Goal: Transaction & Acquisition: Purchase product/service

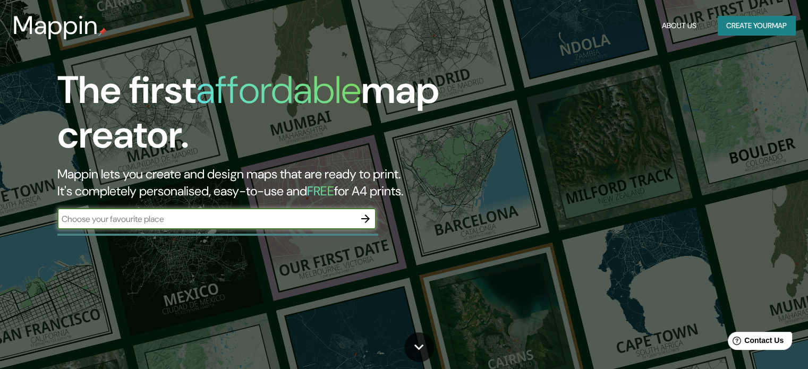
click at [104, 223] on input "text" at bounding box center [205, 219] width 297 height 12
click at [199, 218] on input "text" at bounding box center [205, 219] width 297 height 12
type input "el viejo marañas"
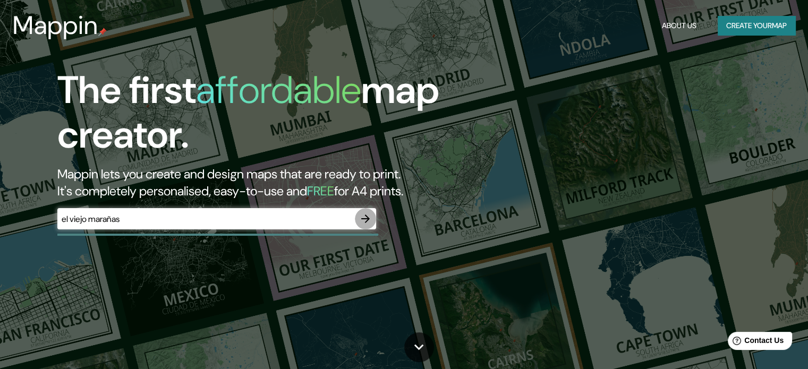
click at [368, 223] on icon "button" at bounding box center [365, 218] width 13 height 13
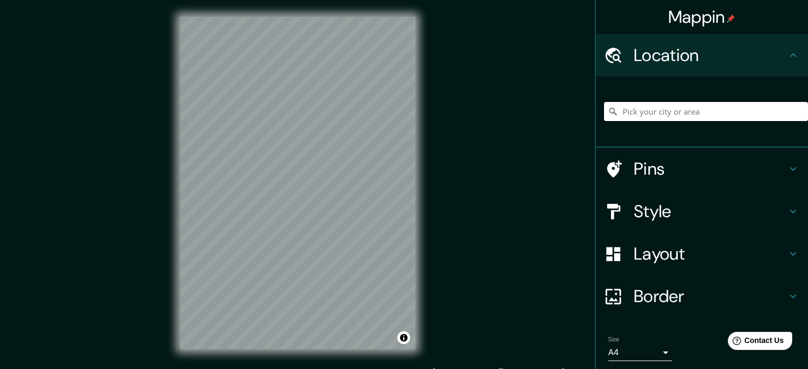
click at [662, 114] on input "Pick your city or area" at bounding box center [706, 111] width 204 height 19
click at [535, 151] on div "Mappin Location Pins Style Layout Border Choose a border. Hint : you can make l…" at bounding box center [404, 191] width 808 height 383
click at [677, 111] on input "Pick your city or area" at bounding box center [706, 111] width 204 height 19
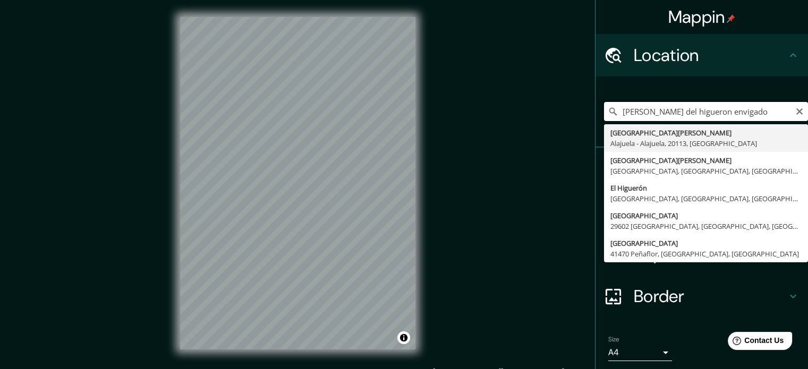
drag, startPoint x: 739, startPoint y: 114, endPoint x: 533, endPoint y: 110, distance: 205.6
click at [533, 110] on div "Mappin Location [PERSON_NAME][GEOGRAPHIC_DATA] envigado [GEOGRAPHIC_DATA] [GEOG…" at bounding box center [404, 191] width 808 height 383
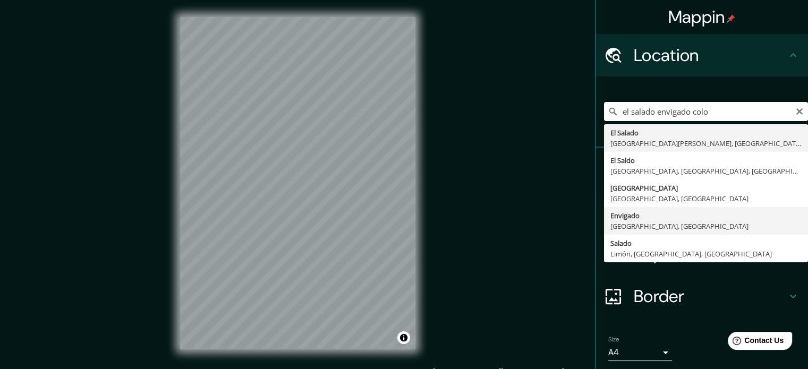
type input "Envigado, [GEOGRAPHIC_DATA], [GEOGRAPHIC_DATA]"
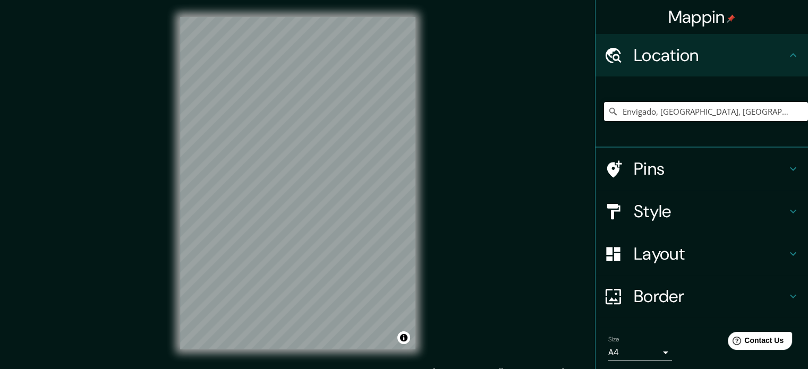
click at [663, 229] on div "Style" at bounding box center [701, 211] width 212 height 42
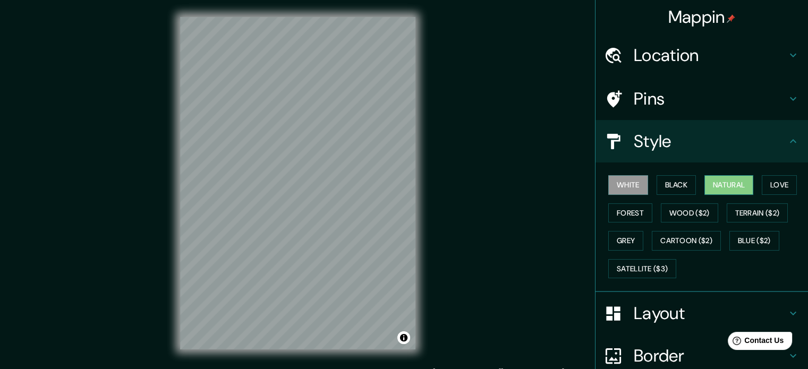
click at [730, 190] on button "Natural" at bounding box center [728, 185] width 49 height 20
click at [623, 209] on button "Forest" at bounding box center [630, 213] width 44 height 20
click at [734, 185] on button "Natural" at bounding box center [728, 185] width 49 height 20
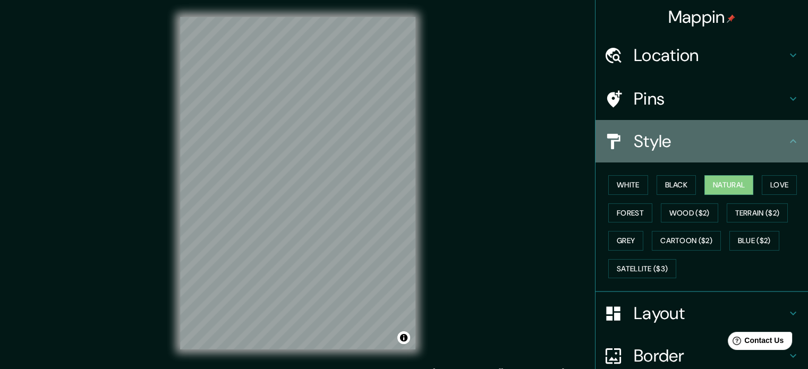
click at [752, 144] on h4 "Style" at bounding box center [710, 141] width 153 height 21
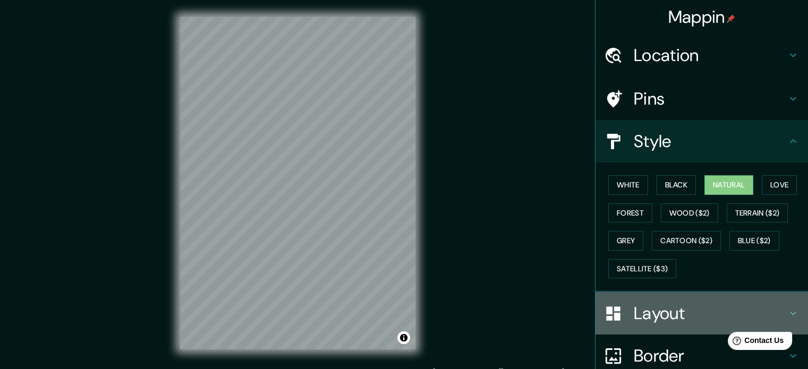
click at [714, 314] on h4 "Layout" at bounding box center [710, 313] width 153 height 21
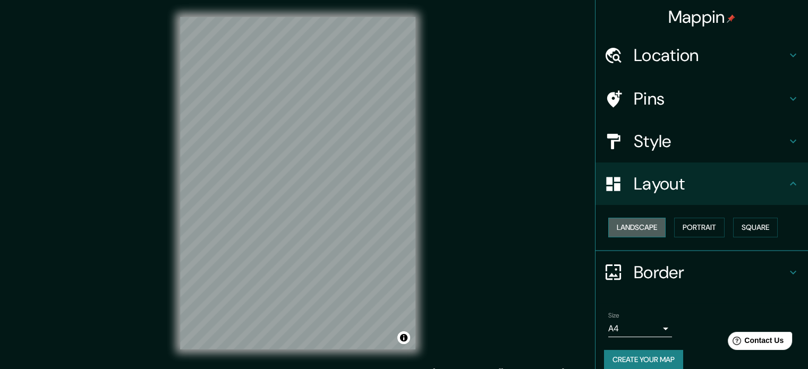
click at [627, 231] on button "Landscape" at bounding box center [636, 228] width 57 height 20
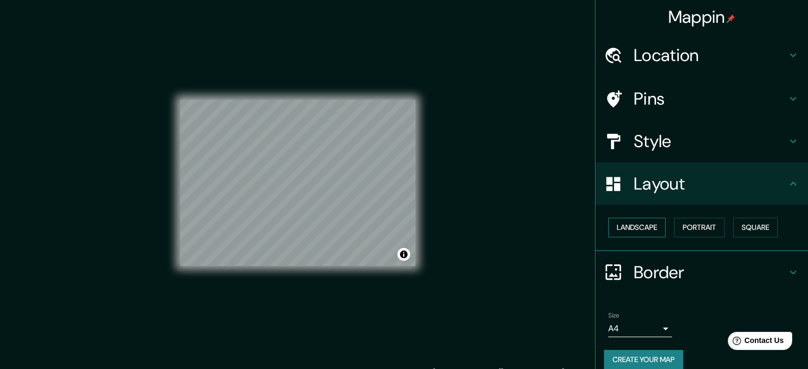
click at [627, 231] on button "Landscape" at bounding box center [636, 228] width 57 height 20
click at [756, 227] on button "Square" at bounding box center [755, 228] width 45 height 20
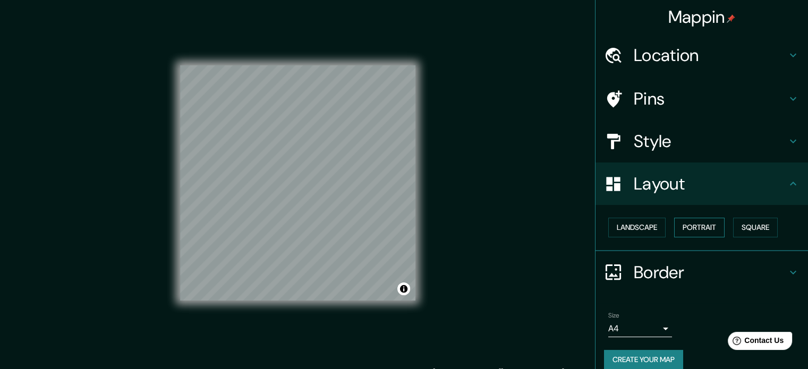
click at [706, 228] on button "Portrait" at bounding box center [699, 228] width 50 height 20
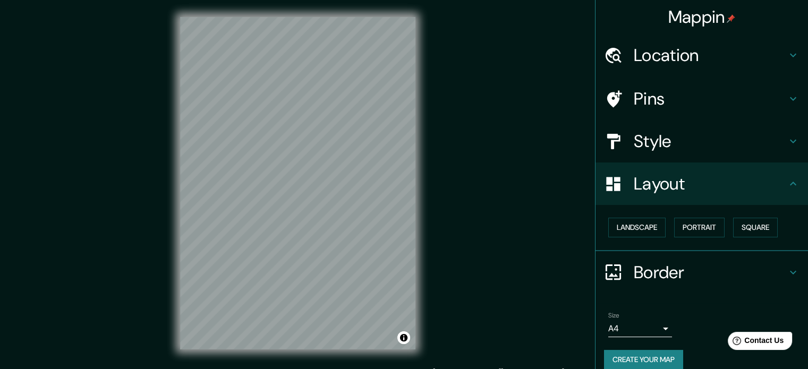
scroll to position [12, 0]
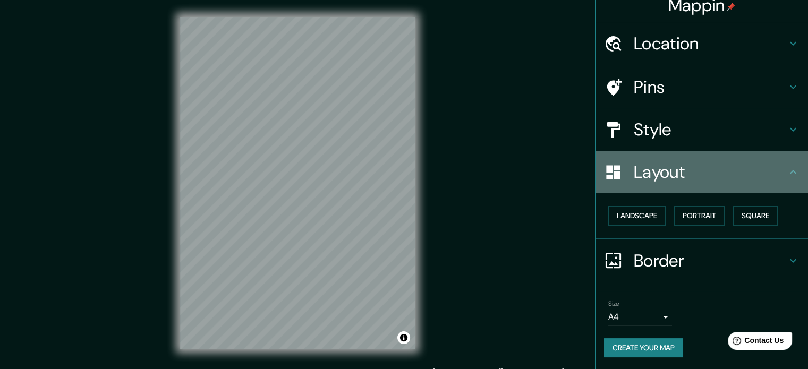
click at [689, 175] on h4 "Layout" at bounding box center [710, 171] width 153 height 21
